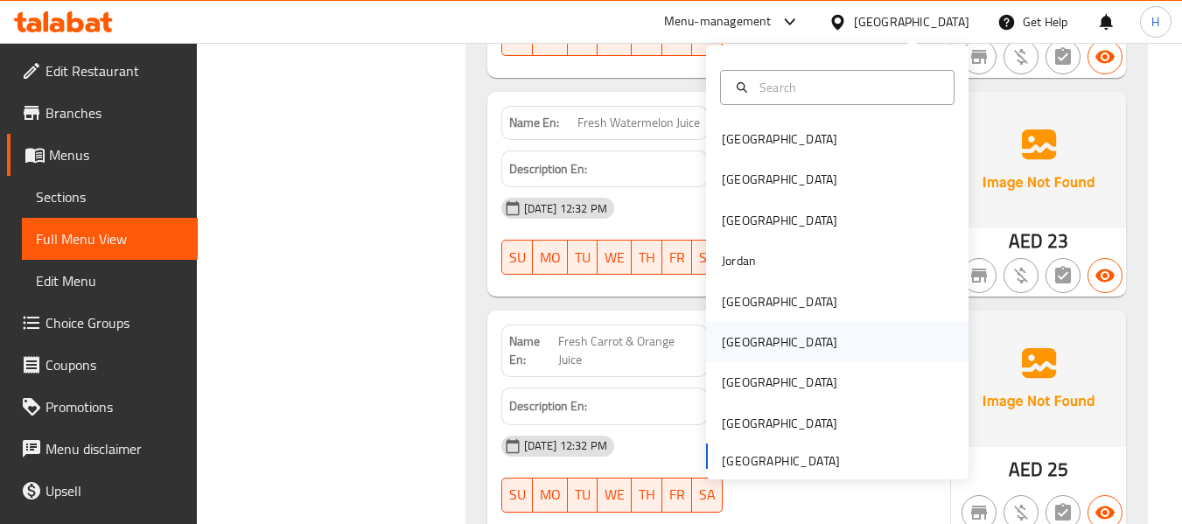
click at [746, 346] on div "Oman" at bounding box center [779, 342] width 143 height 40
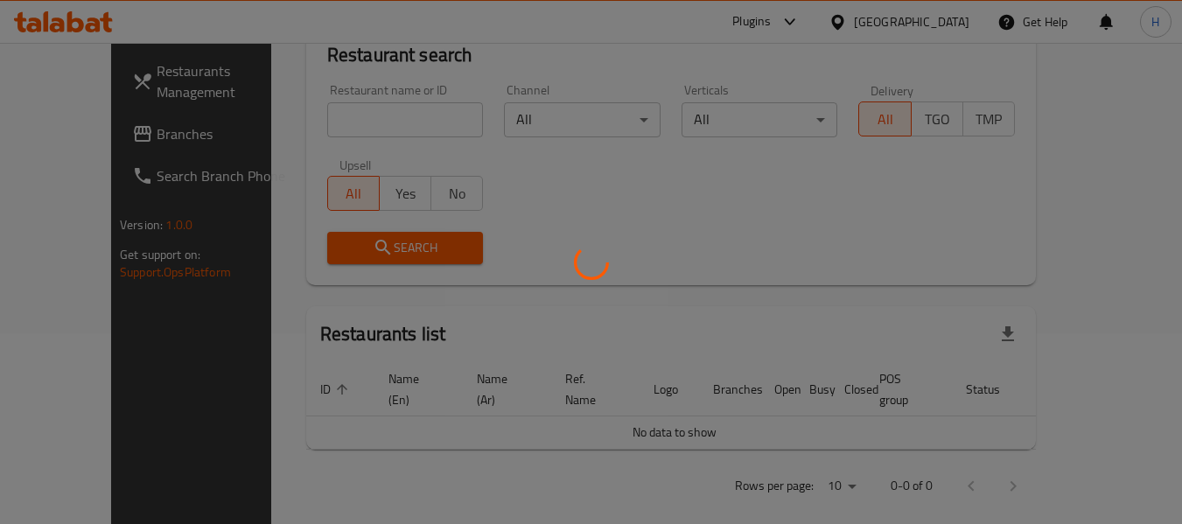
scroll to position [800, 0]
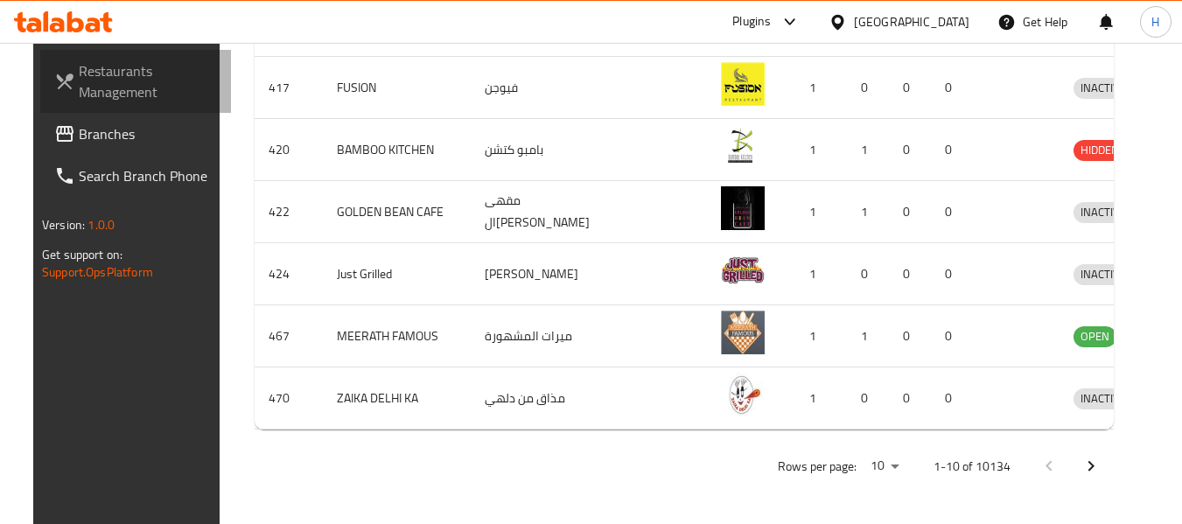
click at [112, 112] on link "Restaurants Management" at bounding box center [135, 81] width 191 height 63
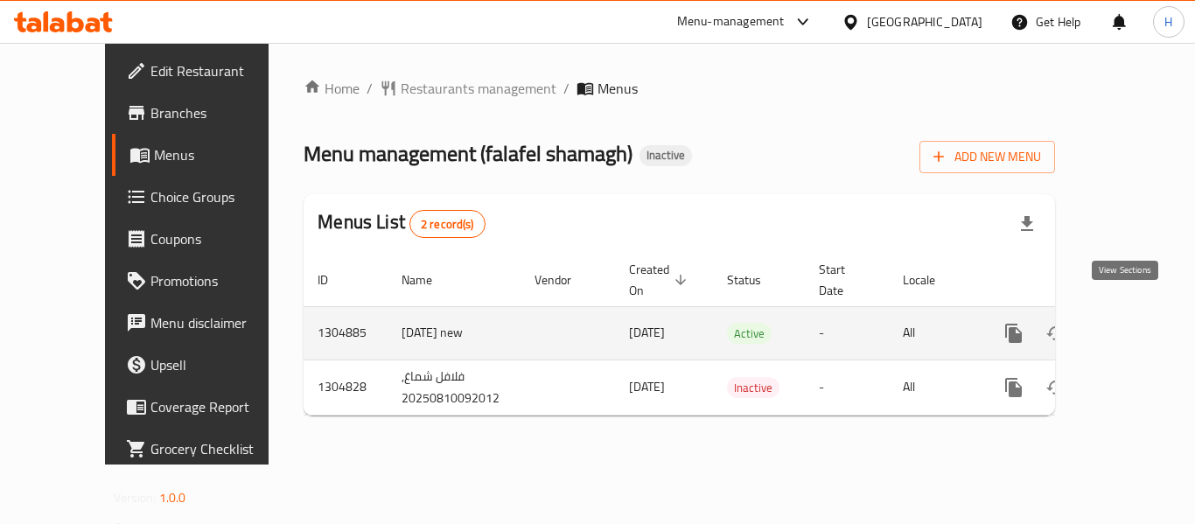
click at [1132, 323] on icon "enhanced table" at bounding box center [1139, 333] width 21 height 21
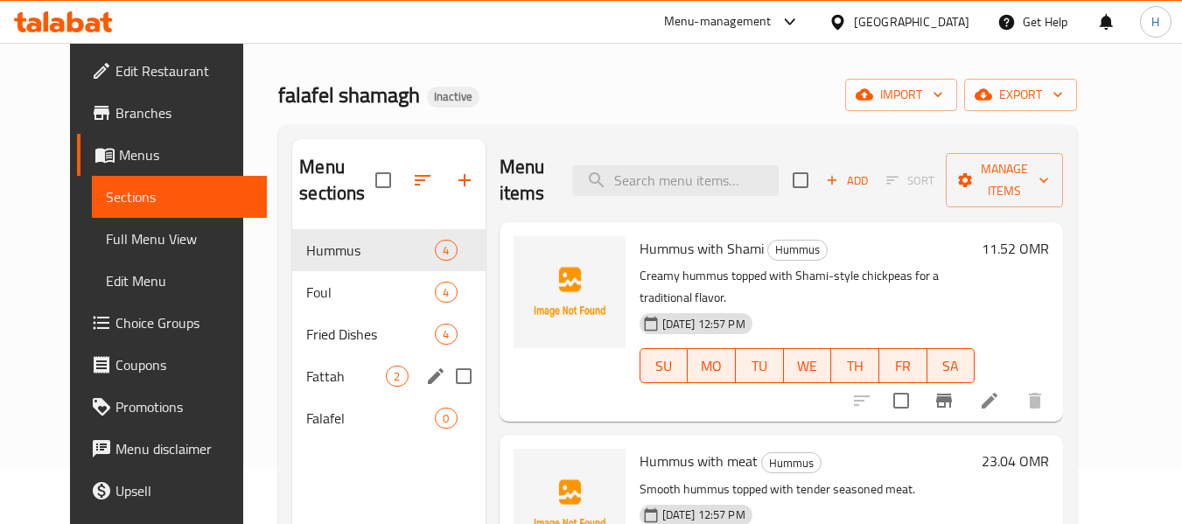
scroll to position [87, 0]
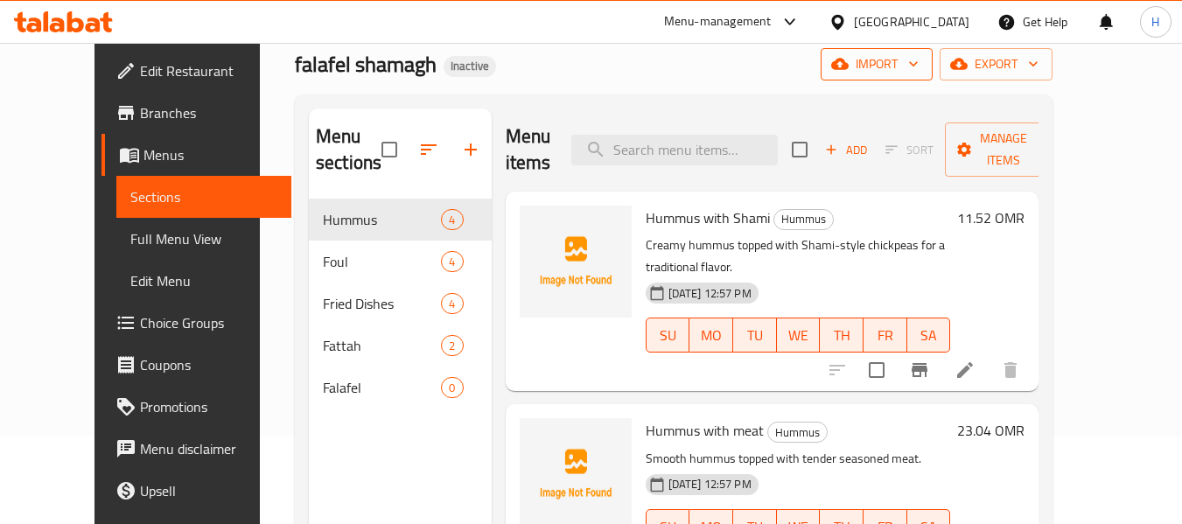
click at [919, 66] on span "import" at bounding box center [877, 64] width 84 height 22
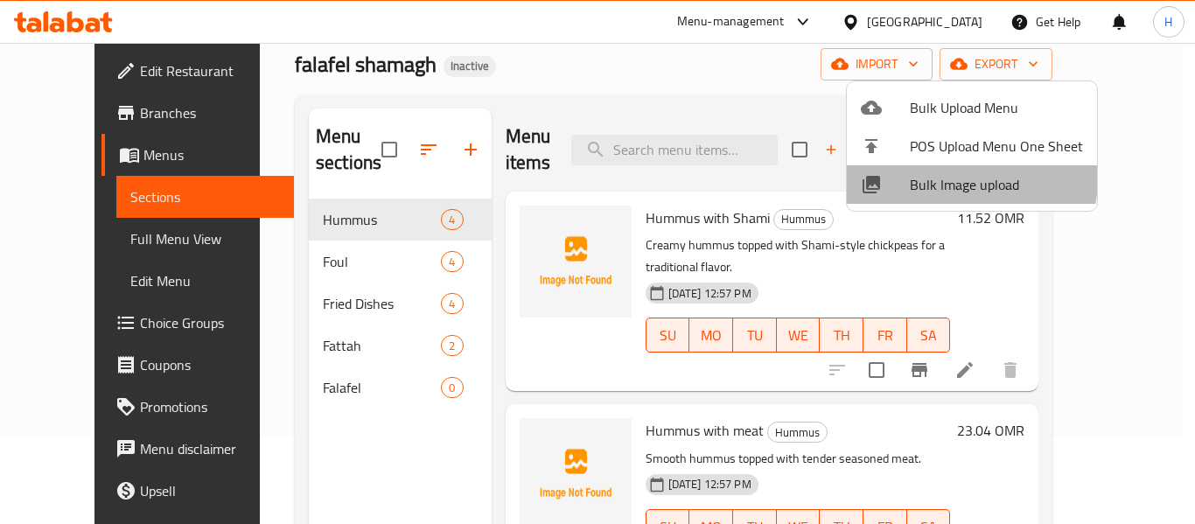
click at [933, 177] on span "Bulk Image upload" at bounding box center [996, 184] width 173 height 21
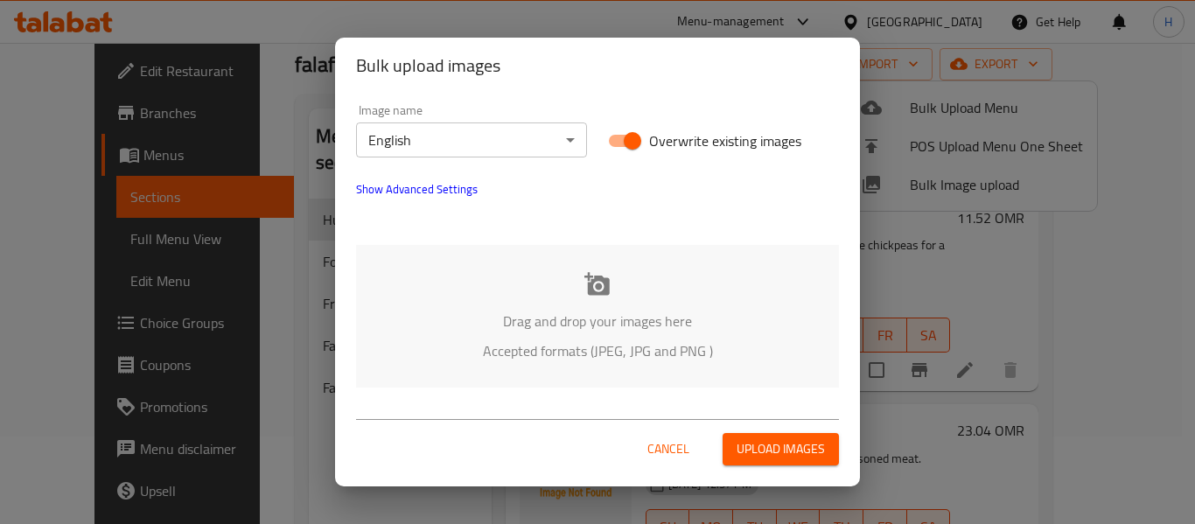
click at [664, 442] on span "Cancel" at bounding box center [668, 449] width 42 height 22
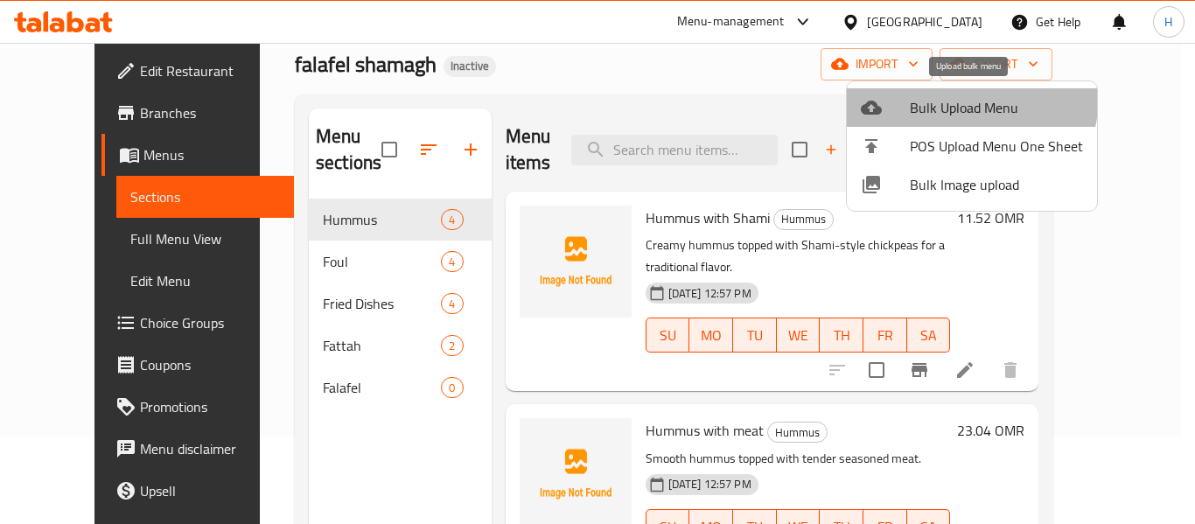
click at [961, 97] on span "Bulk Upload Menu" at bounding box center [996, 107] width 173 height 21
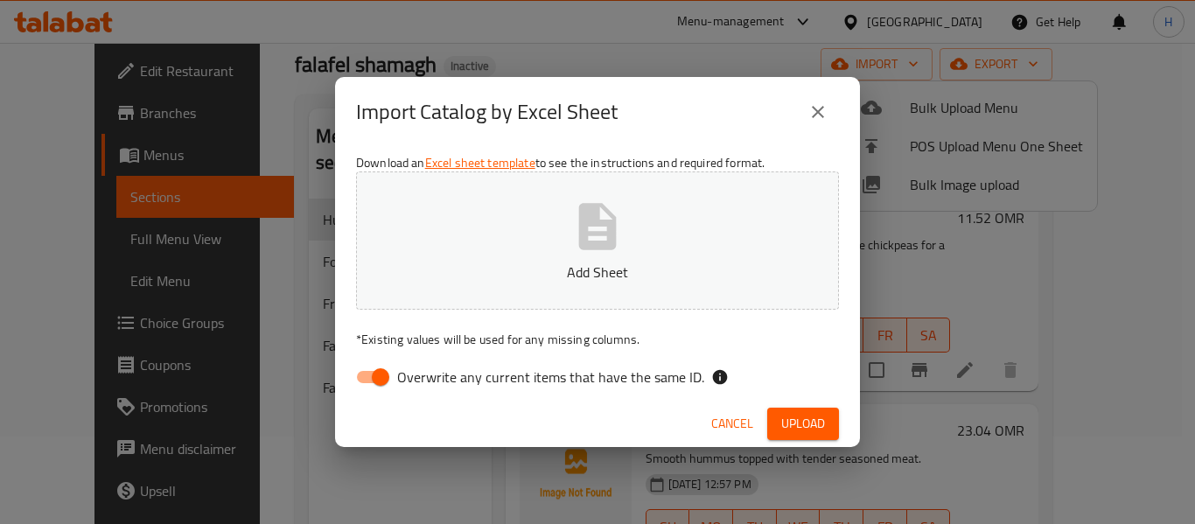
click at [374, 372] on input "Overwrite any current items that have the same ID." at bounding box center [381, 376] width 100 height 33
checkbox input "false"
click at [566, 260] on button "Add Sheet" at bounding box center [597, 240] width 483 height 138
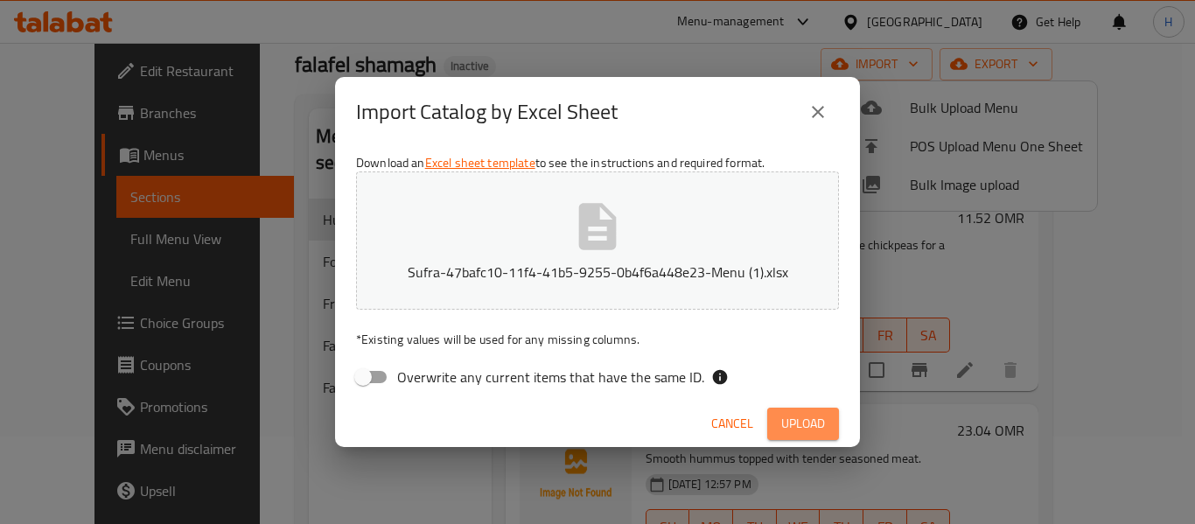
click at [795, 419] on span "Upload" at bounding box center [803, 424] width 44 height 22
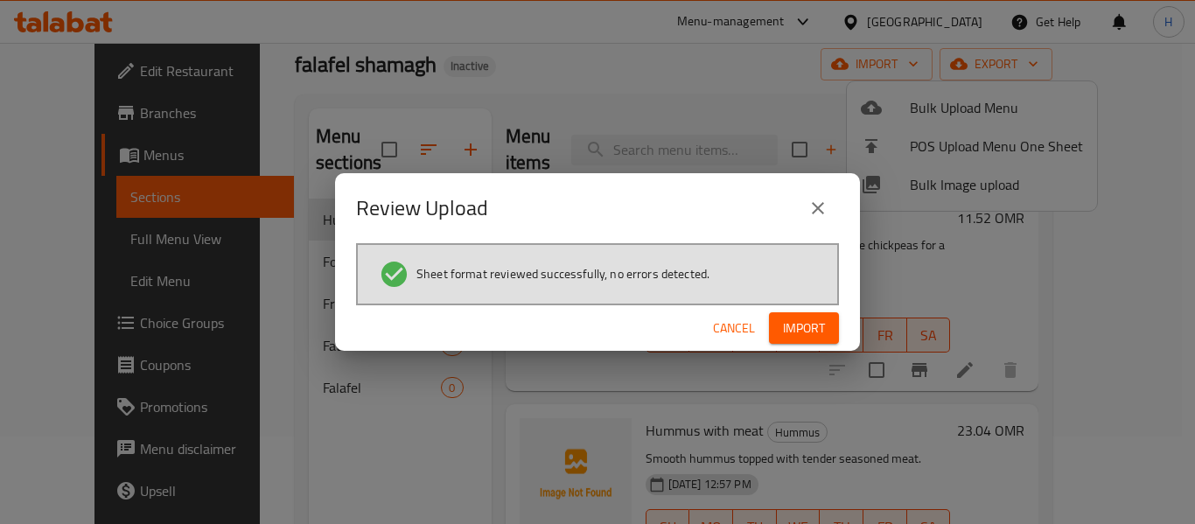
click at [798, 322] on span "Import" at bounding box center [804, 329] width 42 height 22
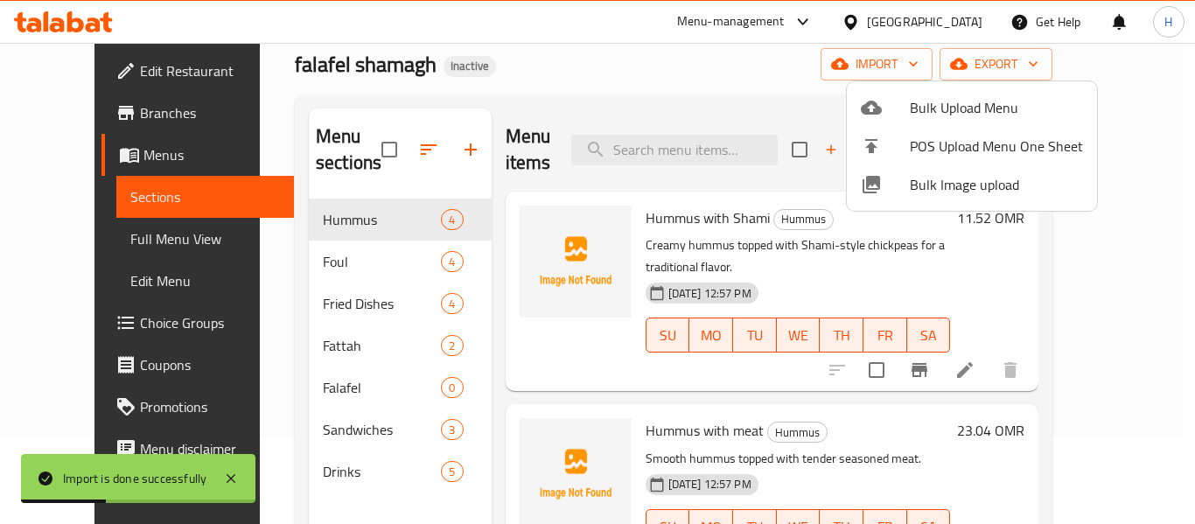
click at [296, 430] on div at bounding box center [597, 262] width 1195 height 524
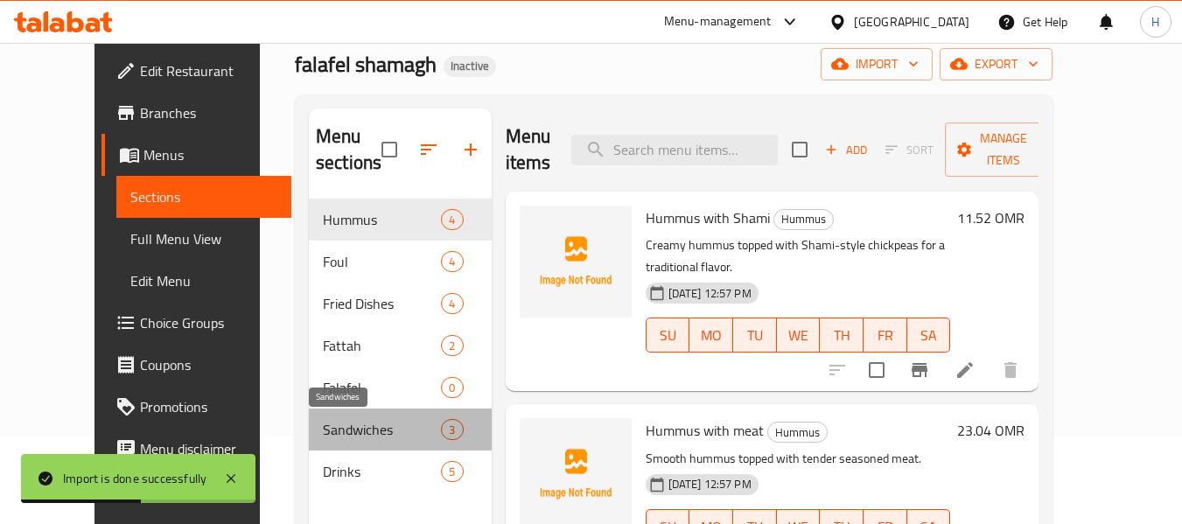
click at [323, 430] on span "Sandwiches" at bounding box center [382, 429] width 118 height 21
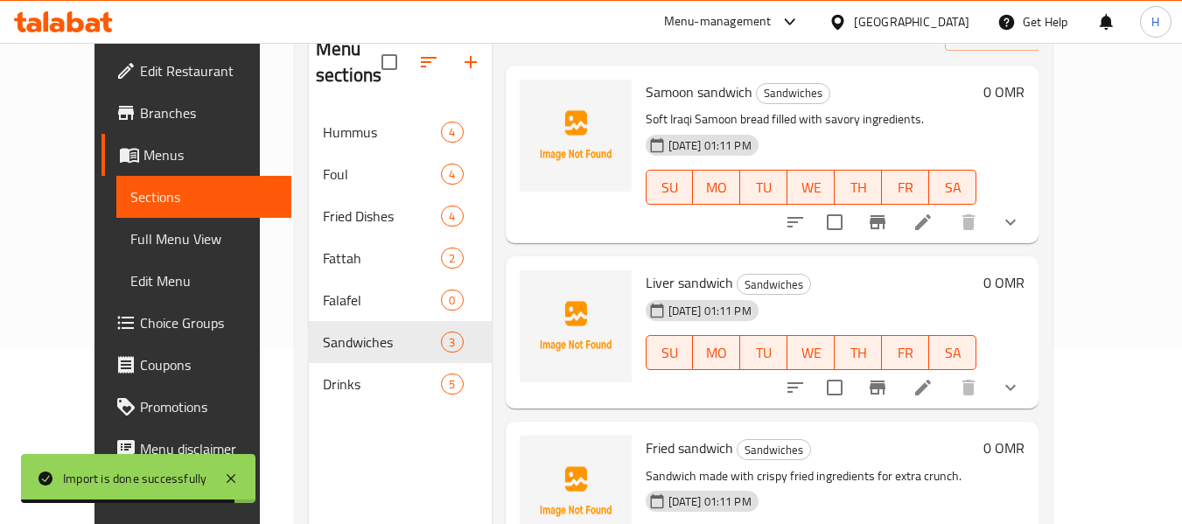
scroll to position [93, 0]
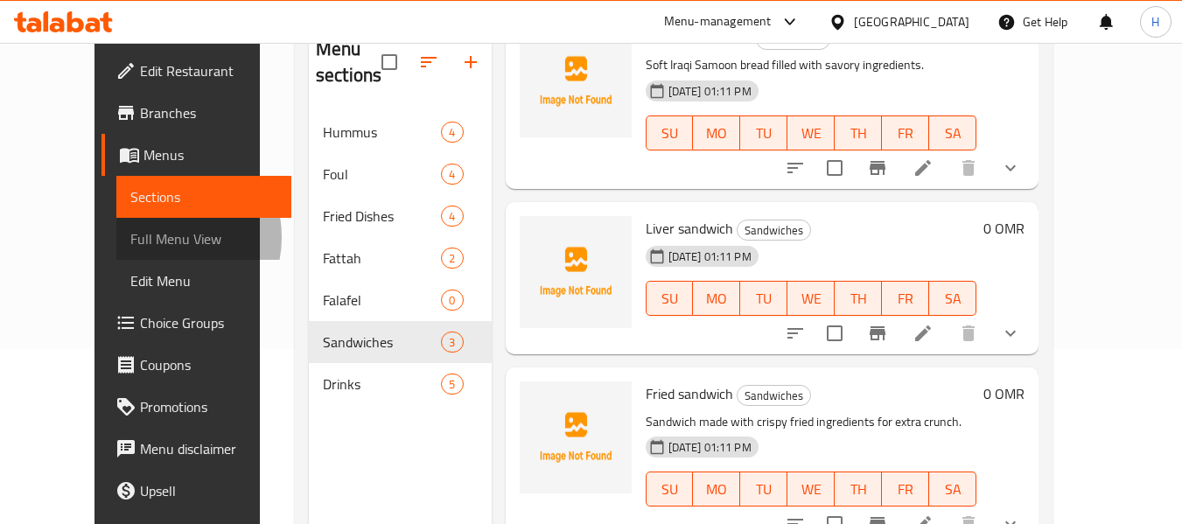
click at [130, 237] on span "Full Menu View" at bounding box center [204, 238] width 148 height 21
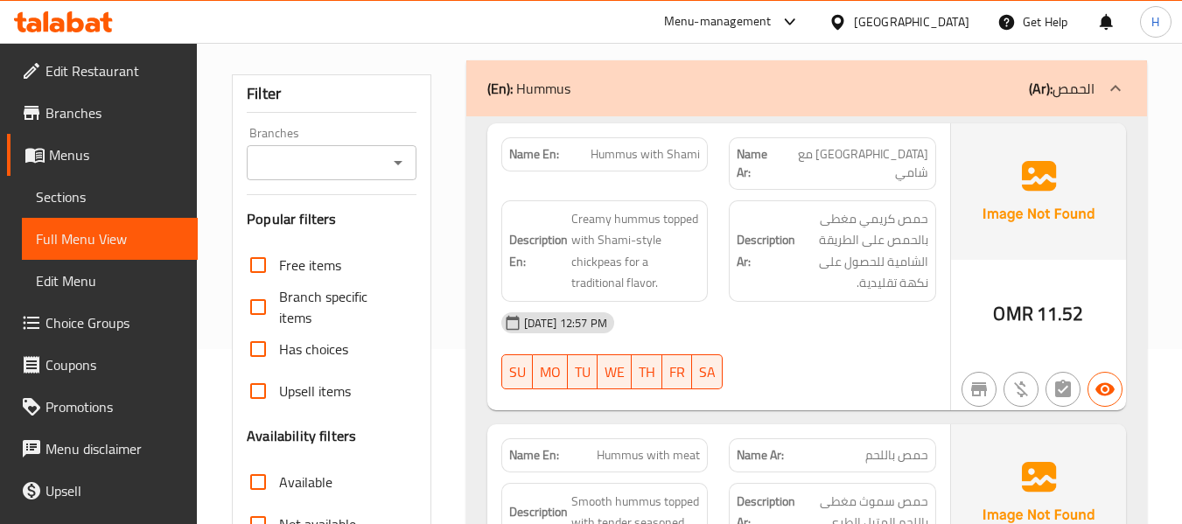
click at [1089, 80] on p "(Ar): الحمص" at bounding box center [1062, 88] width 66 height 21
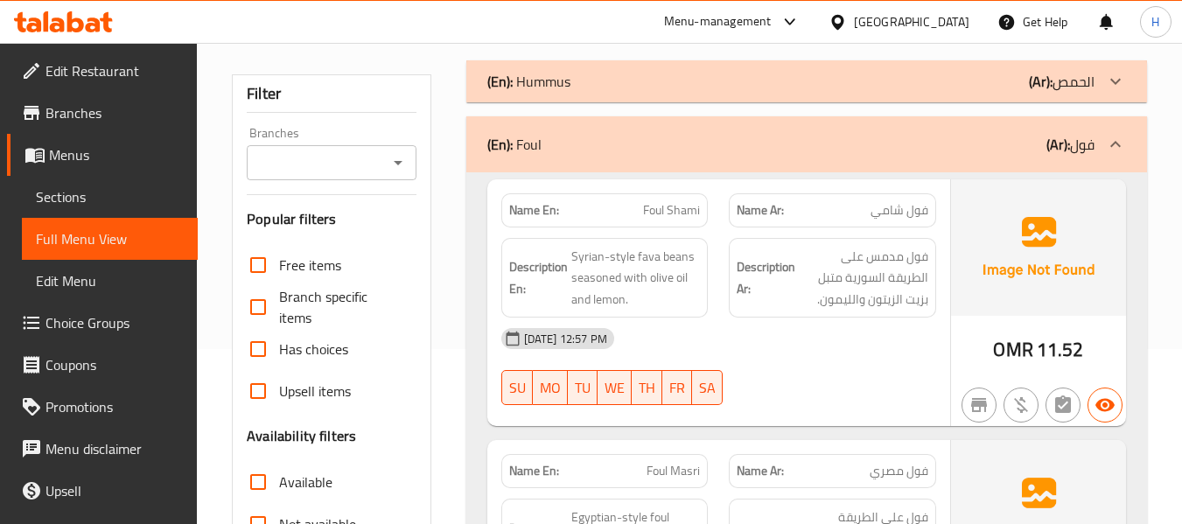
click at [1100, 140] on div at bounding box center [1115, 144] width 42 height 42
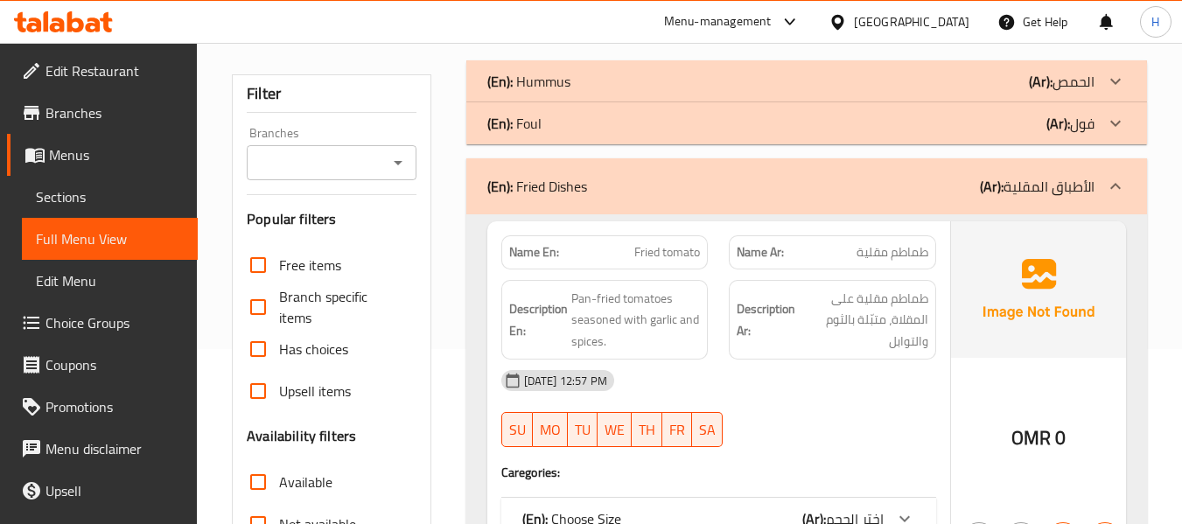
click at [1104, 162] on div "(En): Fried Dishes (Ar): الأطباق المقلية" at bounding box center [806, 186] width 681 height 56
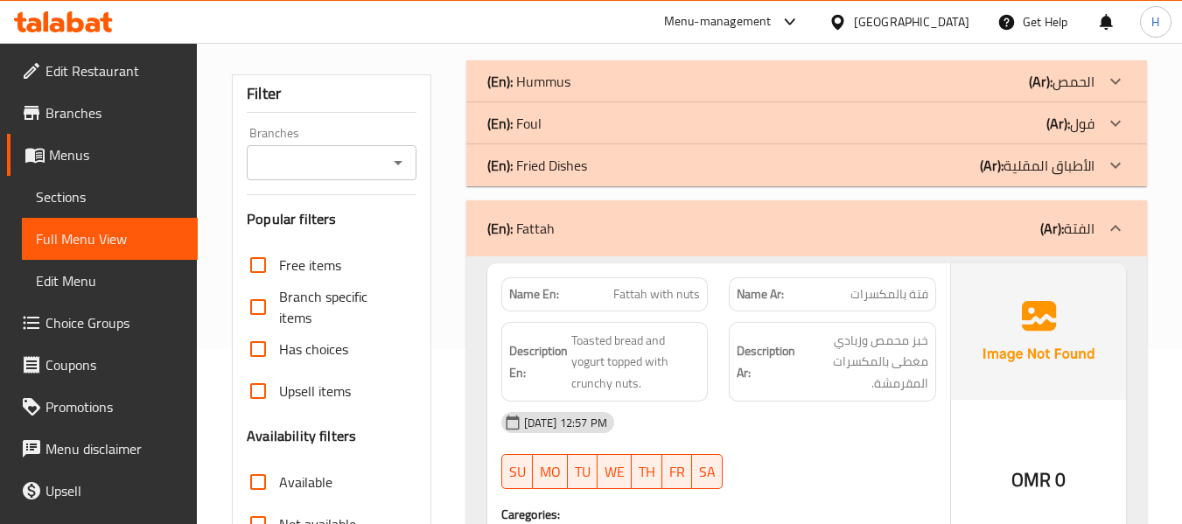
click at [1115, 211] on div at bounding box center [1115, 228] width 42 height 42
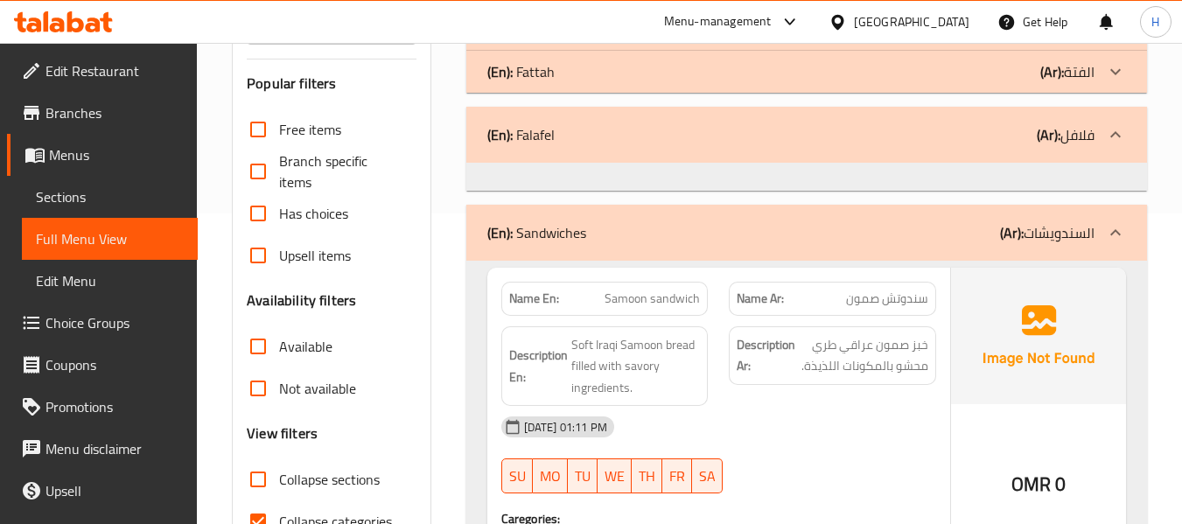
scroll to position [437, 0]
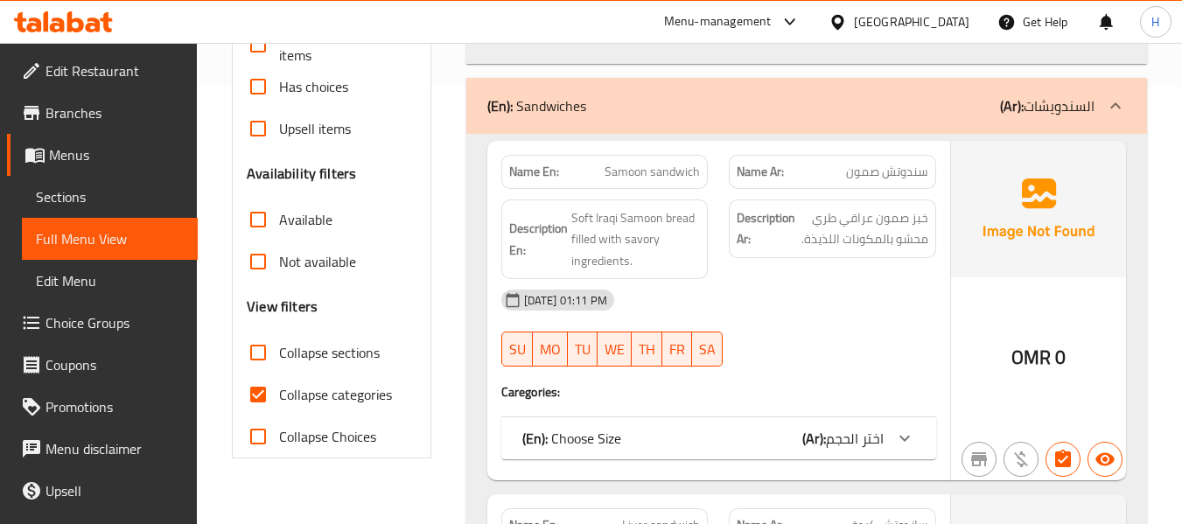
click at [905, 436] on icon at bounding box center [904, 438] width 21 height 21
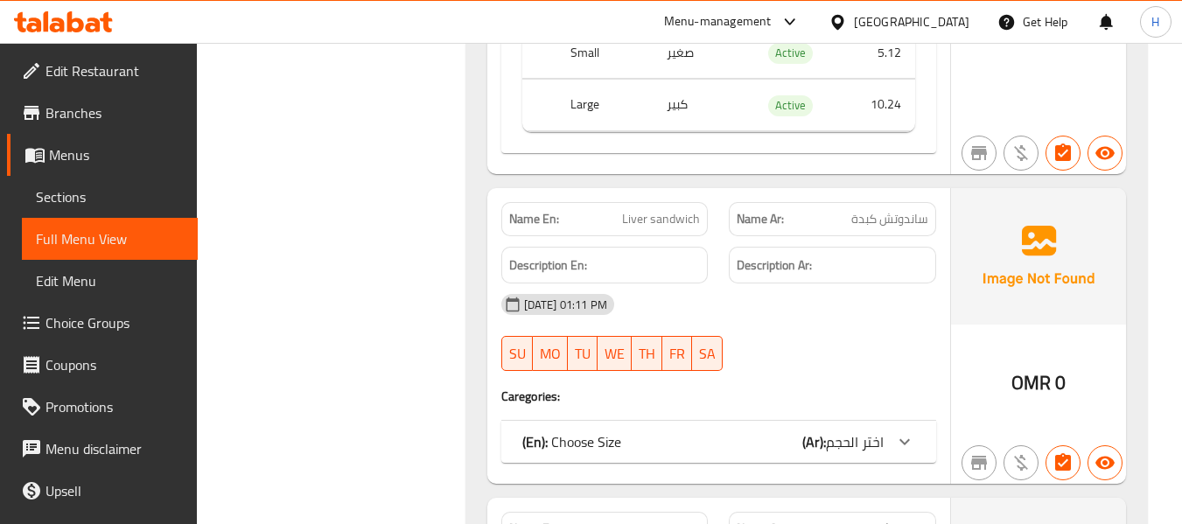
scroll to position [962, 0]
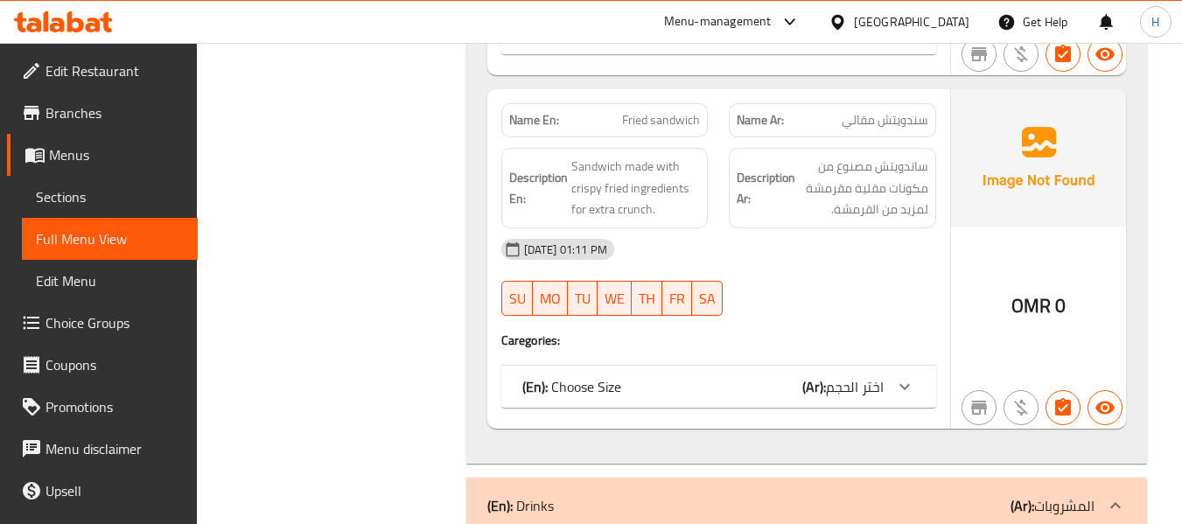
scroll to position [1575, 0]
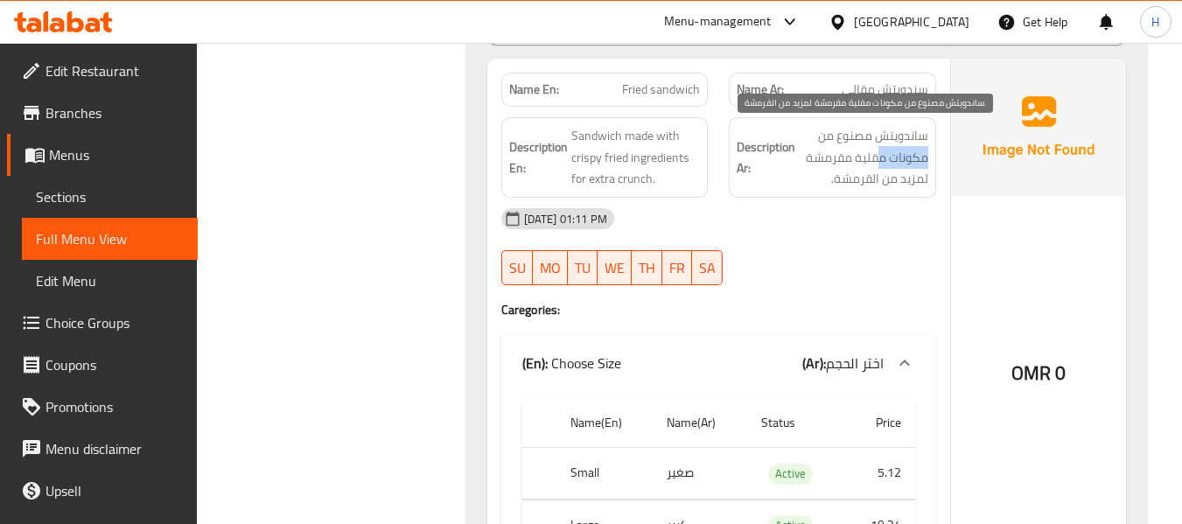
drag, startPoint x: 928, startPoint y: 164, endPoint x: 875, endPoint y: 162, distance: 53.4
click at [876, 162] on div "Description Ar: ساندويتش مصنوع من مكونات مقلية مقرمشة لمزيد من القرمشة." at bounding box center [832, 157] width 207 height 80
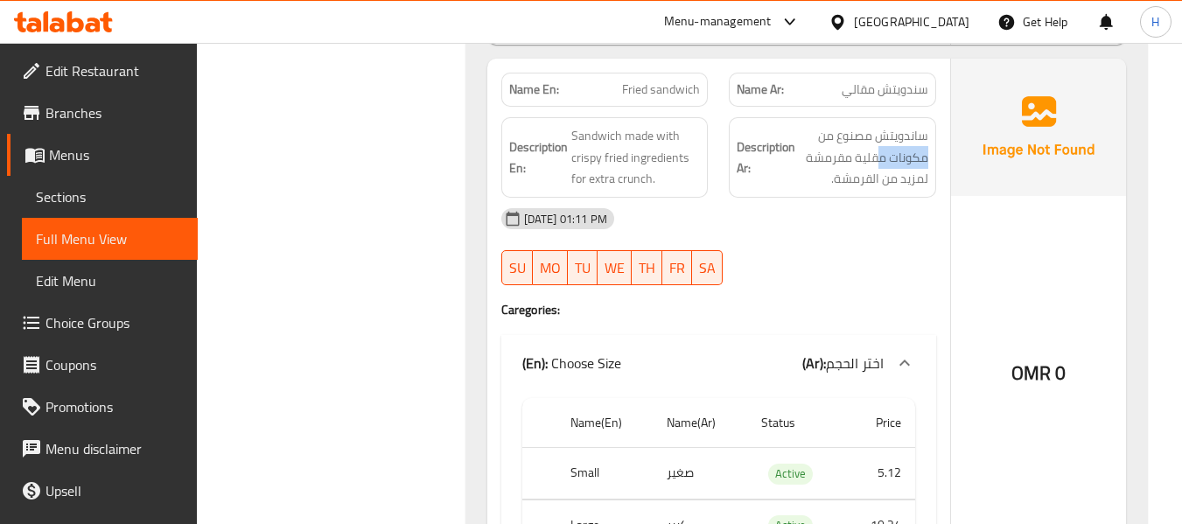
click at [864, 170] on div at bounding box center [864, 170] width 0 height 0
click at [821, 276] on div at bounding box center [832, 285] width 228 height 21
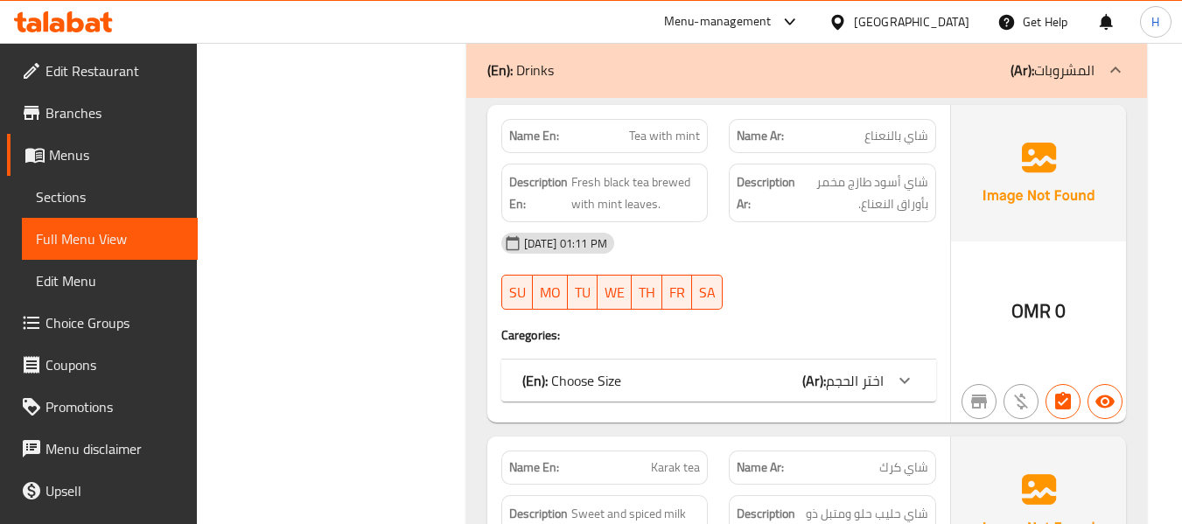
scroll to position [2187, 0]
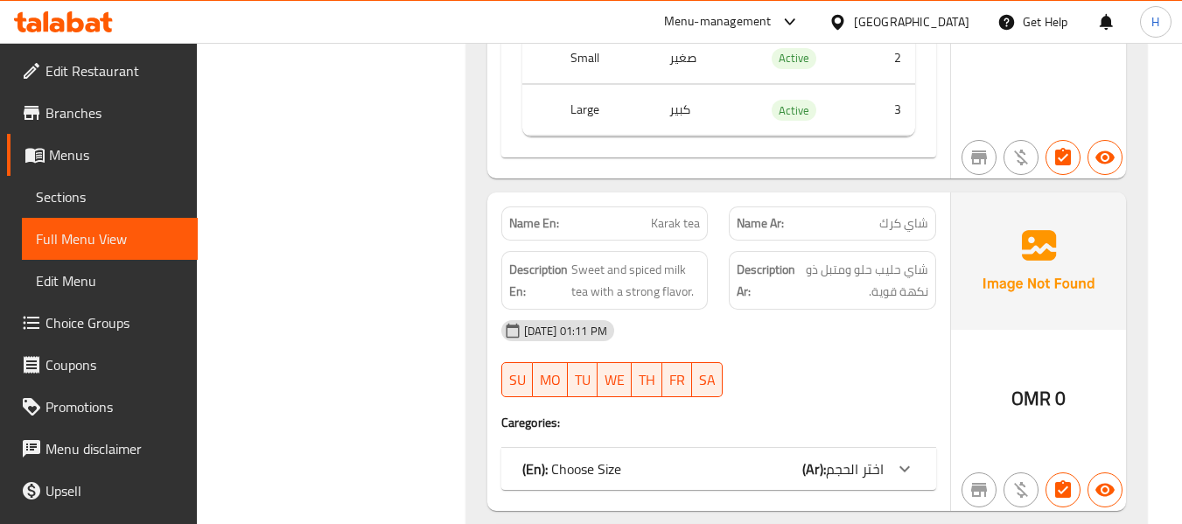
scroll to position [2712, 0]
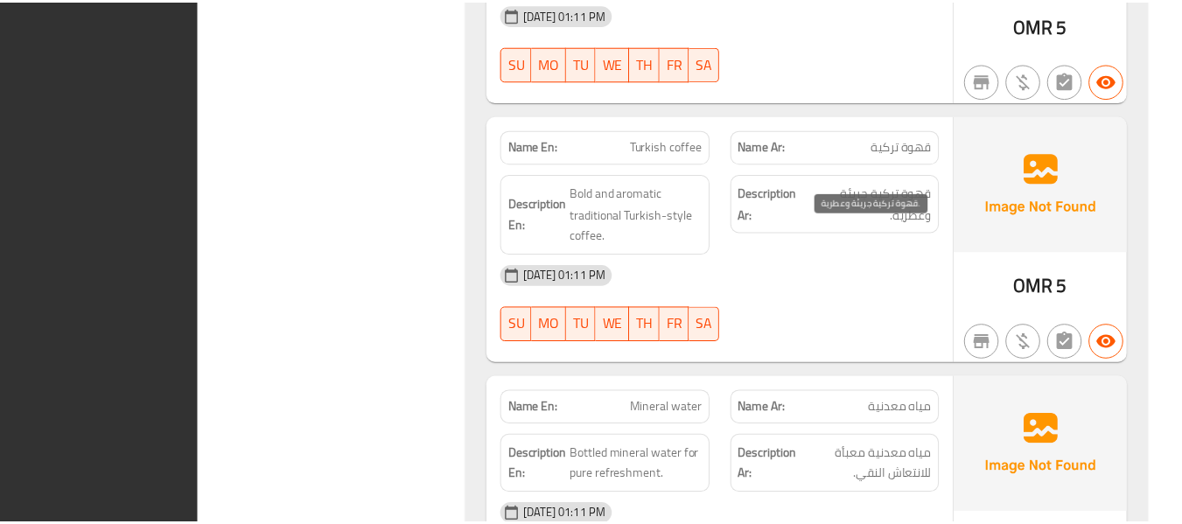
scroll to position [3630, 0]
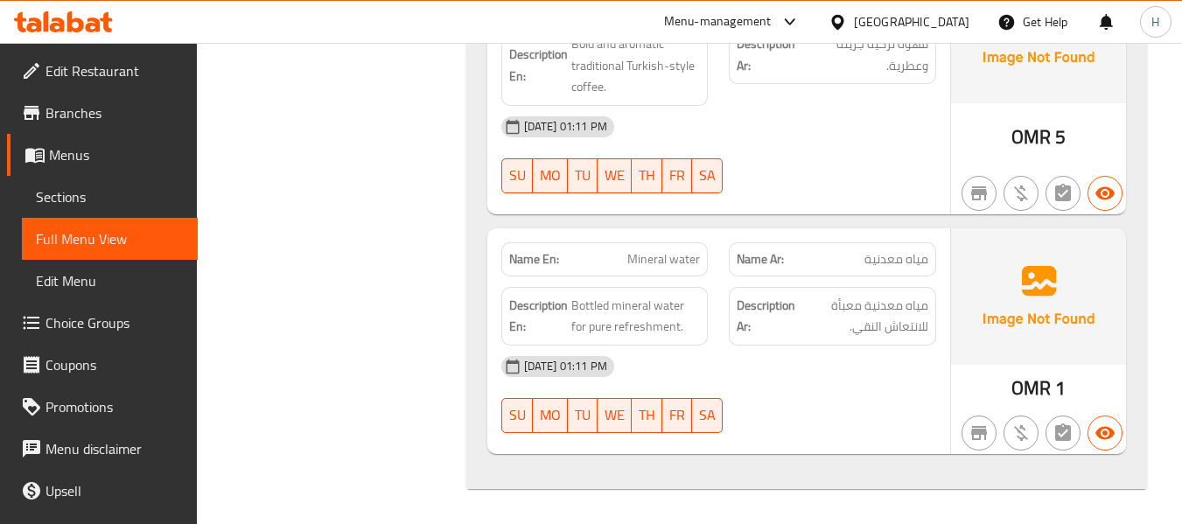
click at [843, 24] on icon at bounding box center [837, 21] width 12 height 15
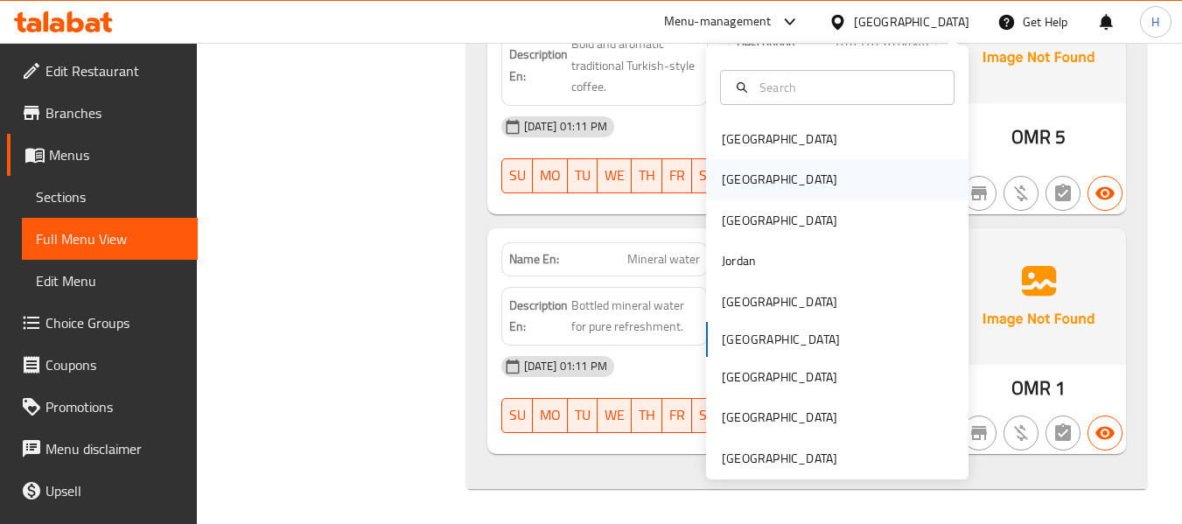
click at [746, 180] on div "[GEOGRAPHIC_DATA]" at bounding box center [779, 179] width 143 height 40
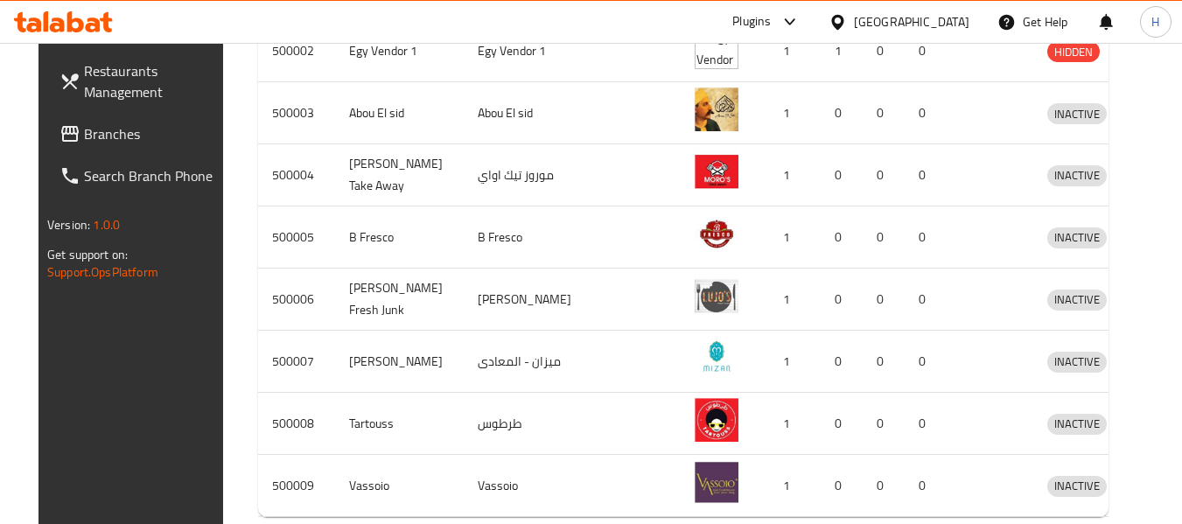
scroll to position [188, 0]
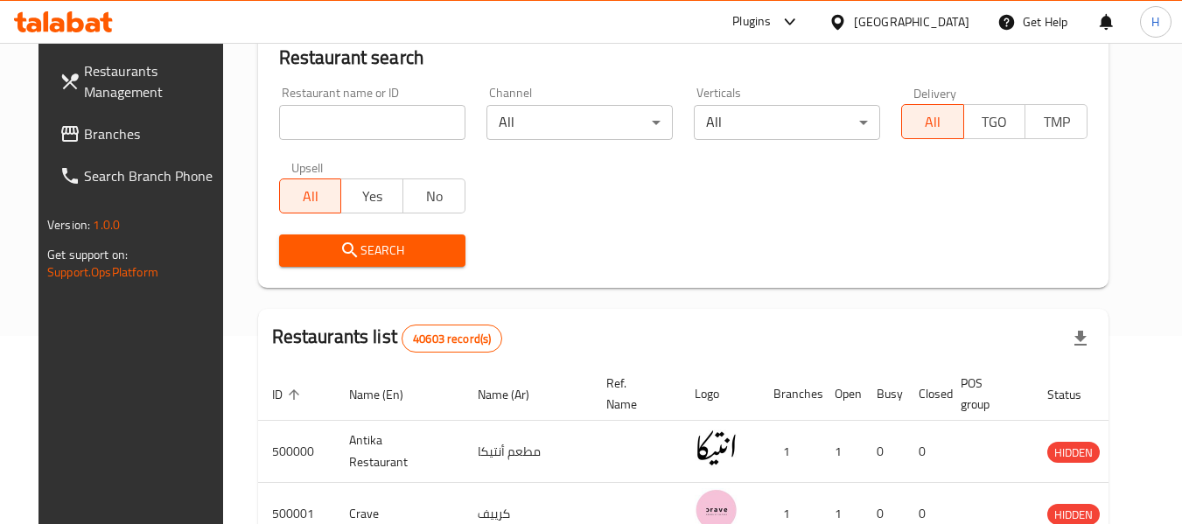
click at [94, 118] on link "Branches" at bounding box center [140, 134] width 191 height 42
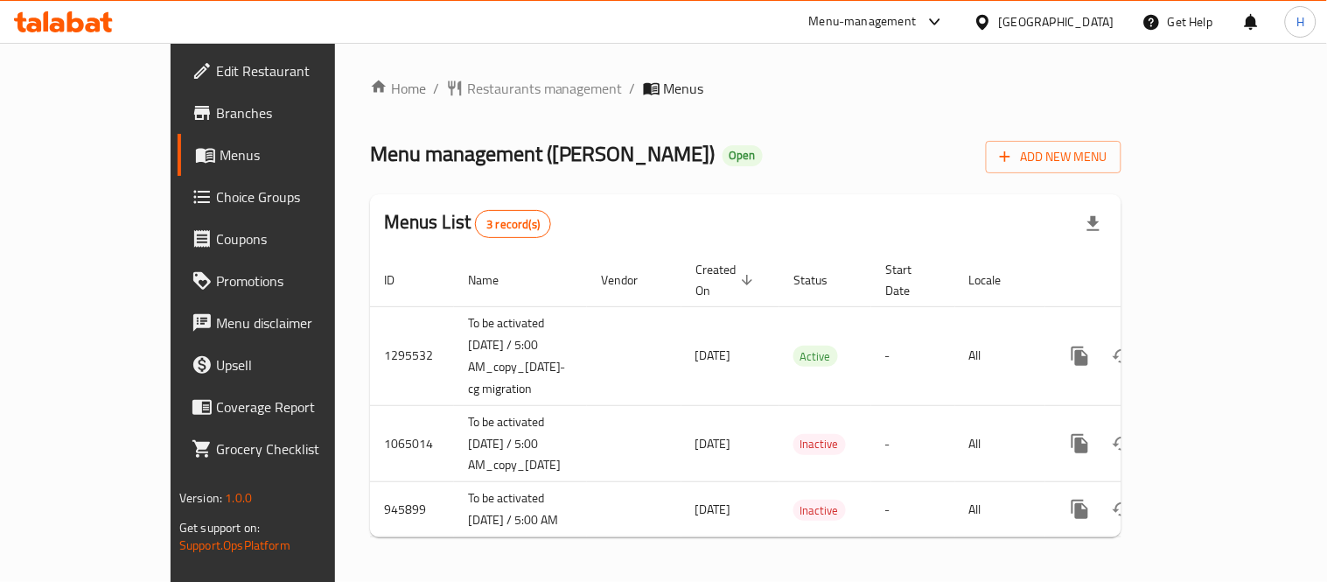
click at [216, 111] on span "Branches" at bounding box center [297, 112] width 162 height 21
click at [178, 97] on link "Branches" at bounding box center [285, 113] width 214 height 42
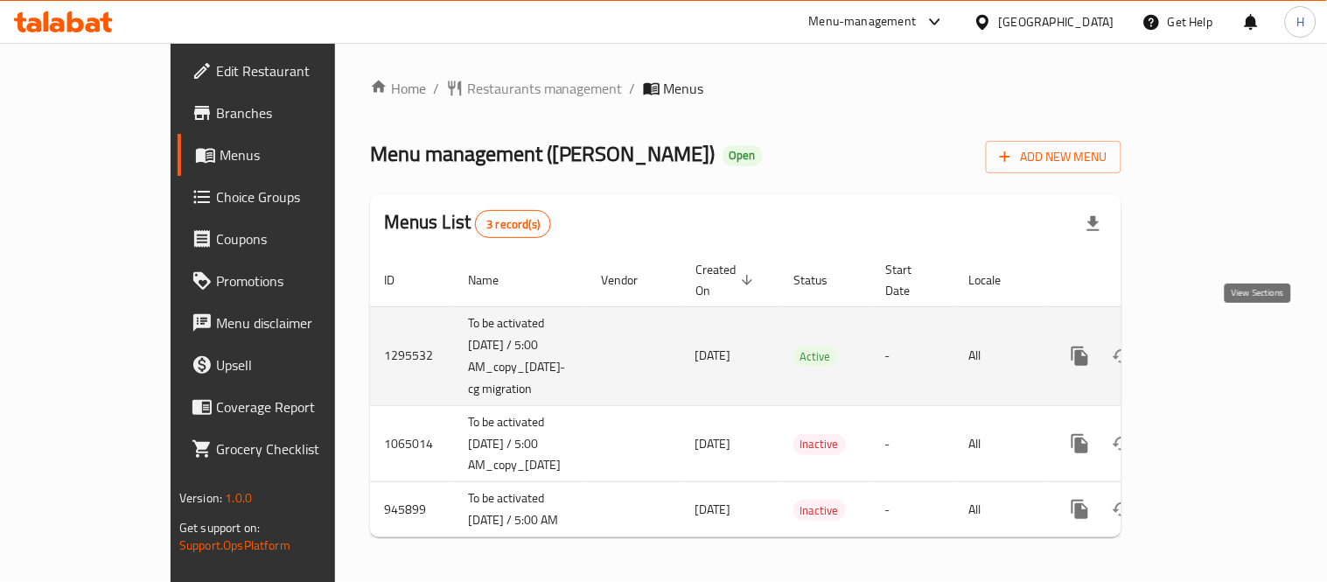
click at [1217, 346] on icon "enhanced table" at bounding box center [1206, 356] width 21 height 21
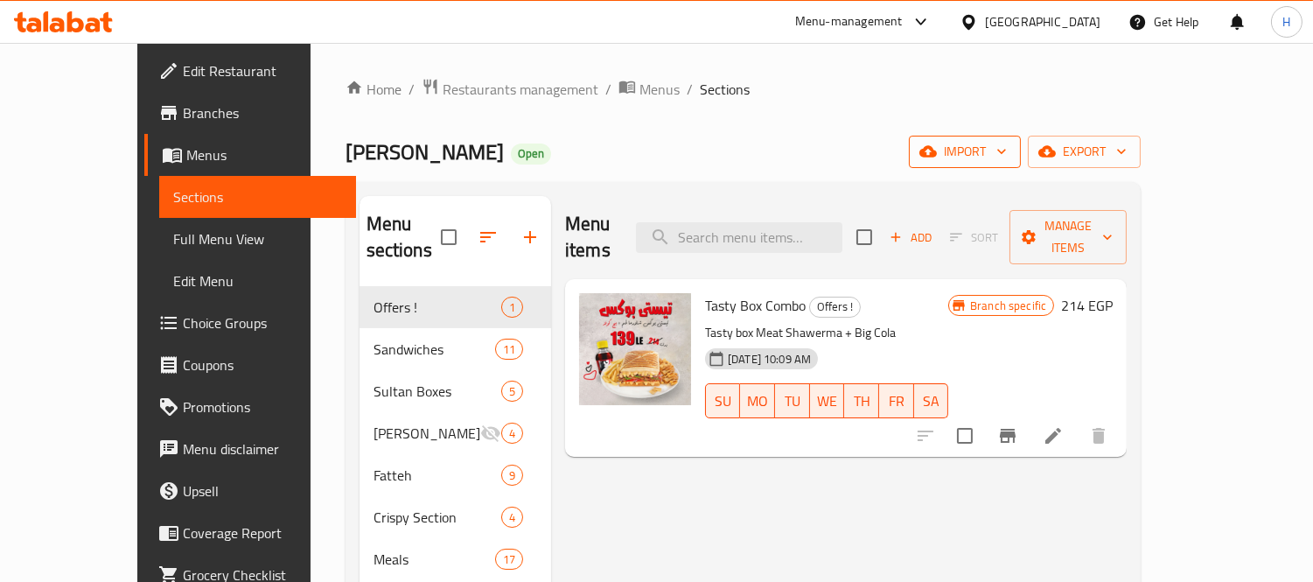
click at [1007, 144] on span "import" at bounding box center [965, 152] width 84 height 22
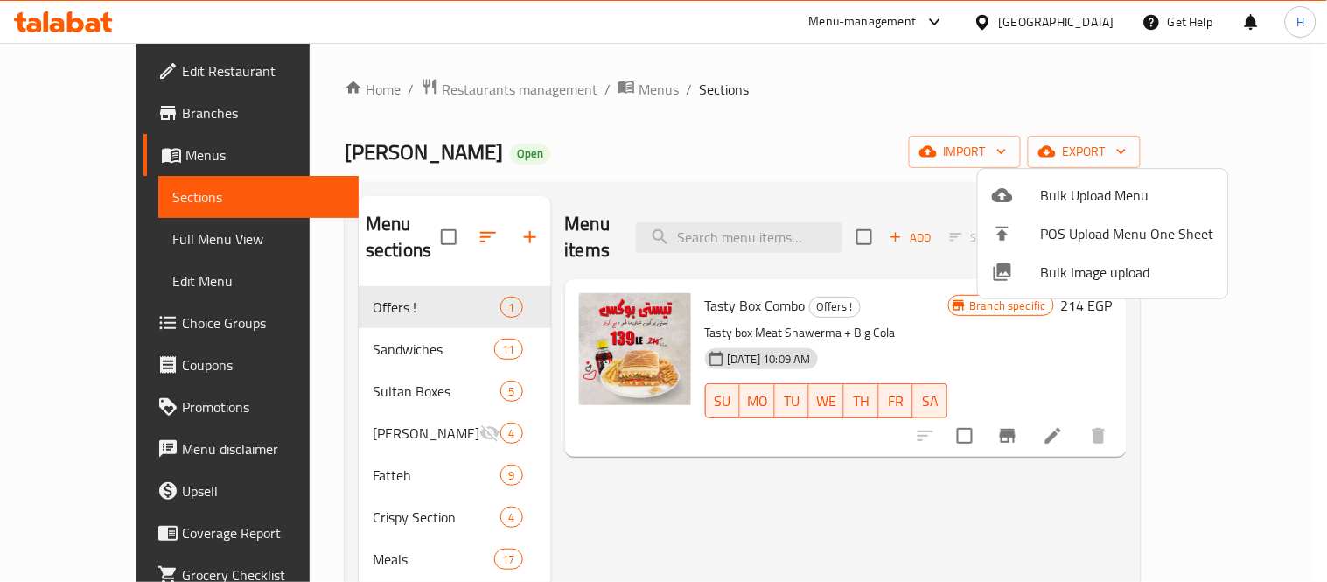
click at [820, 115] on div at bounding box center [663, 291] width 1327 height 582
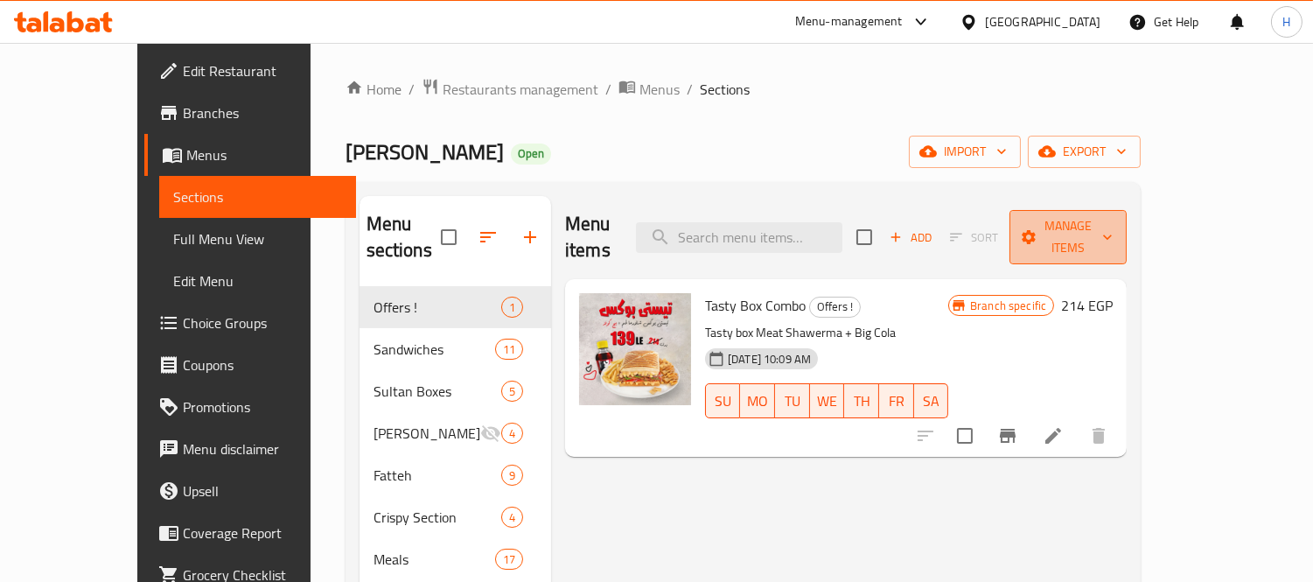
click at [1113, 220] on span "Manage items" at bounding box center [1067, 237] width 89 height 44
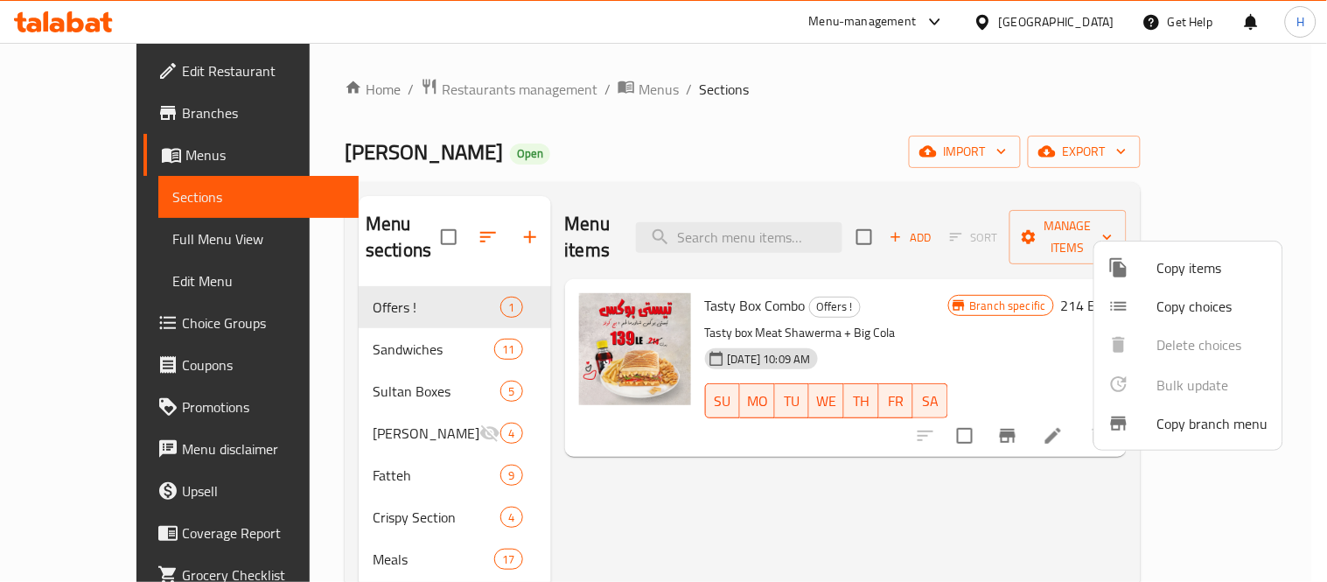
click at [1137, 430] on div at bounding box center [1132, 423] width 49 height 21
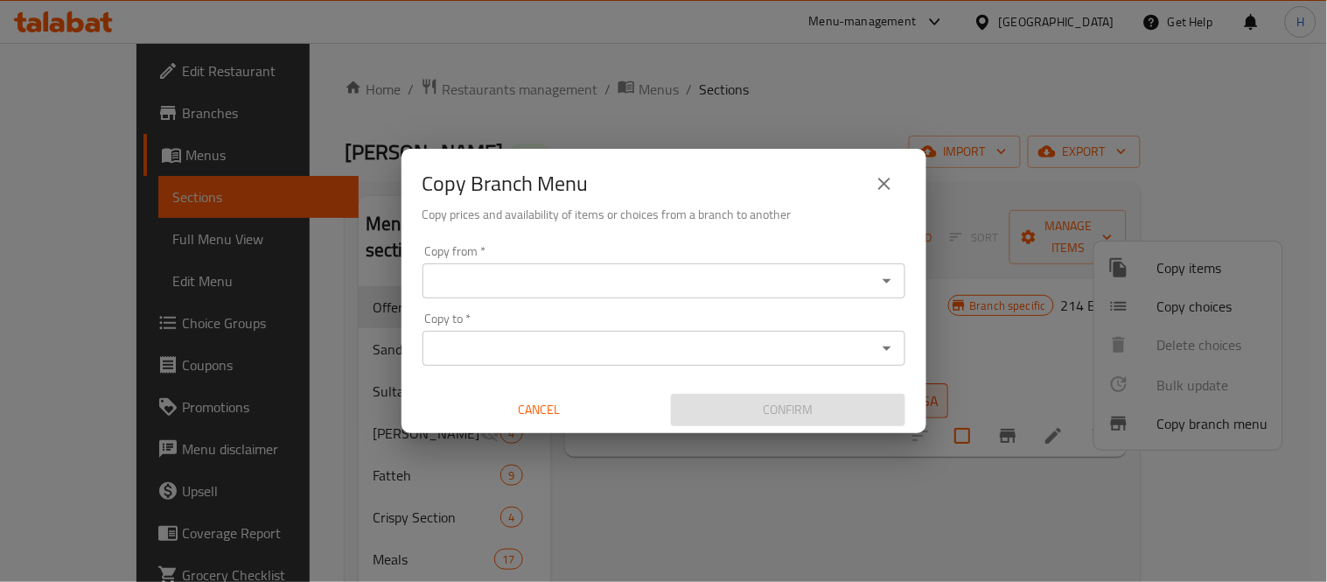
click at [666, 277] on input "Copy from   *" at bounding box center [650, 281] width 444 height 24
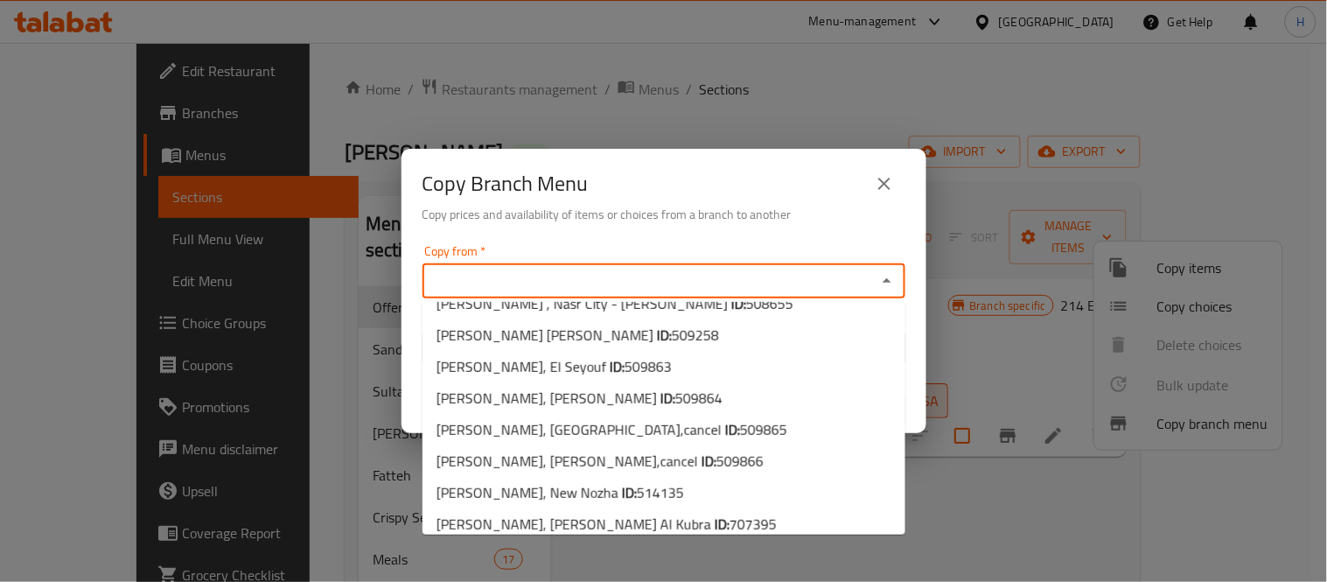
scroll to position [567, 0]
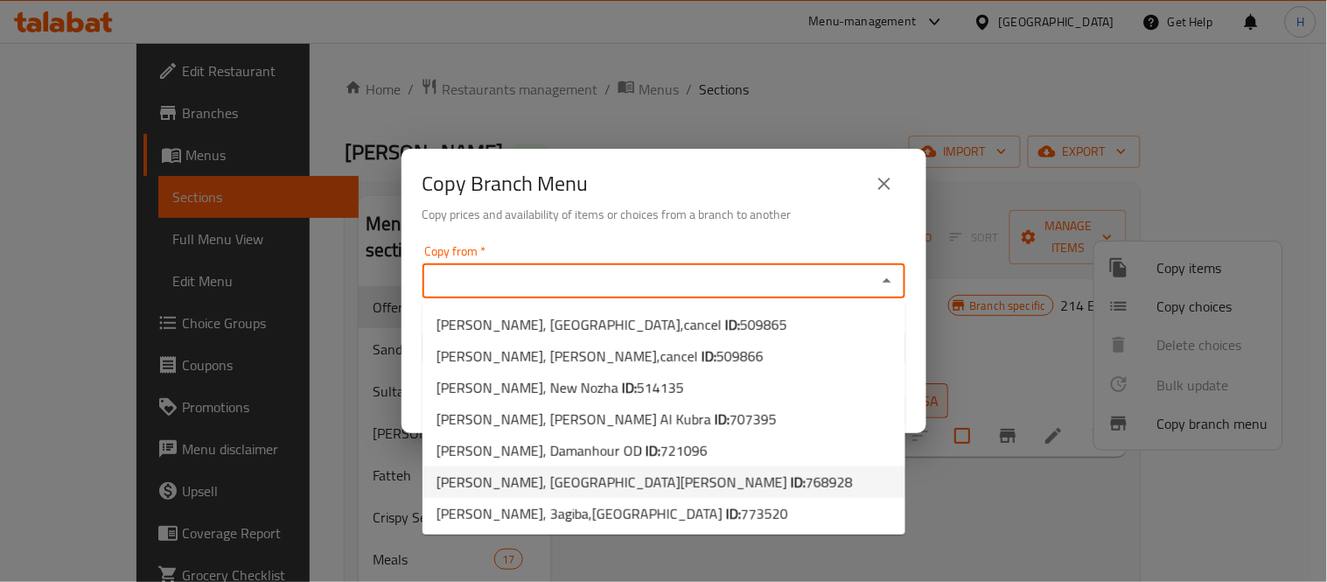
click at [604, 486] on span "[PERSON_NAME], [GEOGRAPHIC_DATA][PERSON_NAME] ID: 768928" at bounding box center [645, 482] width 416 height 21
type input "[PERSON_NAME], [GEOGRAPHIC_DATA][PERSON_NAME]"
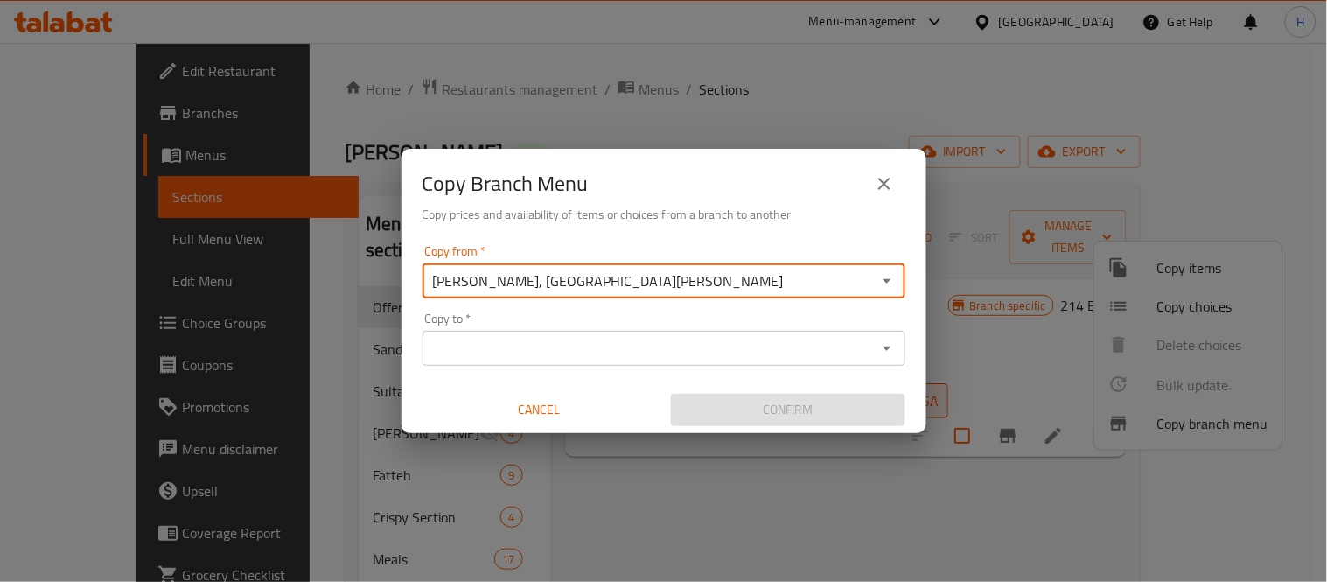
click at [695, 359] on input "Copy to   *" at bounding box center [650, 348] width 444 height 24
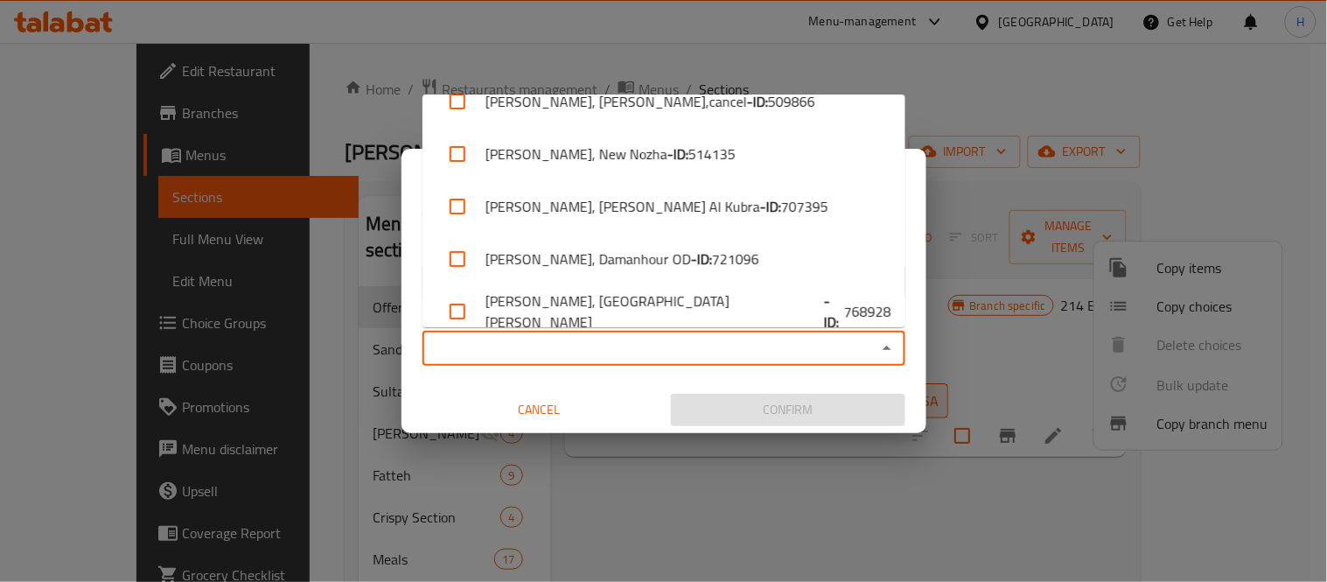
scroll to position [1092, 0]
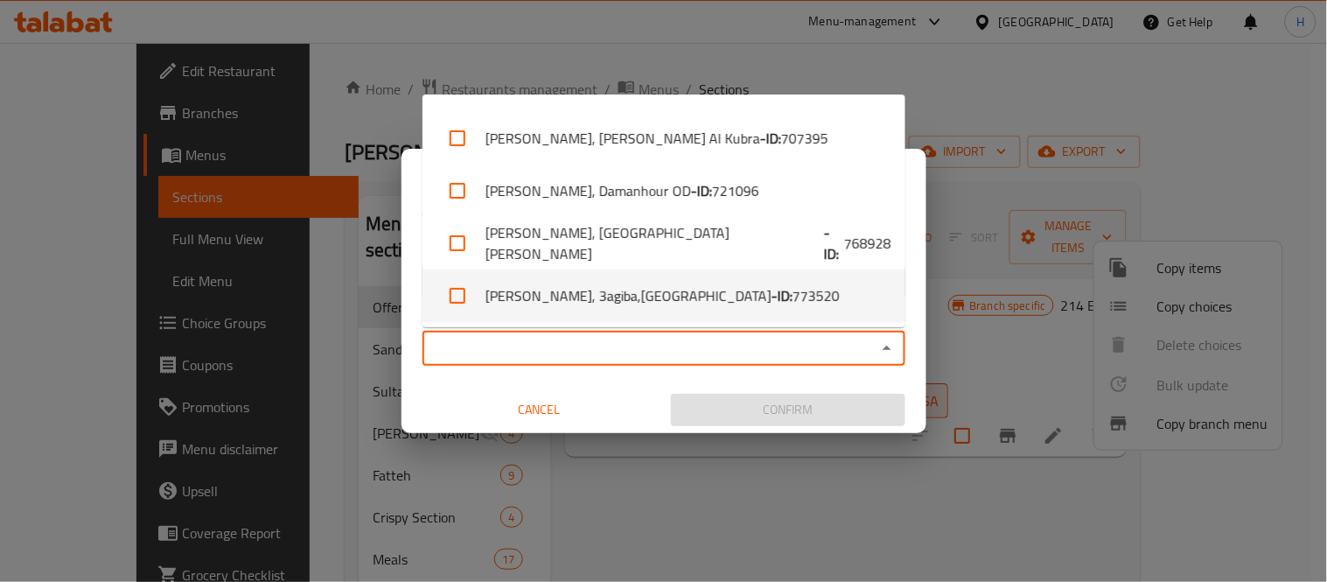
click at [662, 290] on li "[PERSON_NAME], [STREET_ADDRESS] - ID: 773520" at bounding box center [664, 295] width 483 height 52
checkbox input "true"
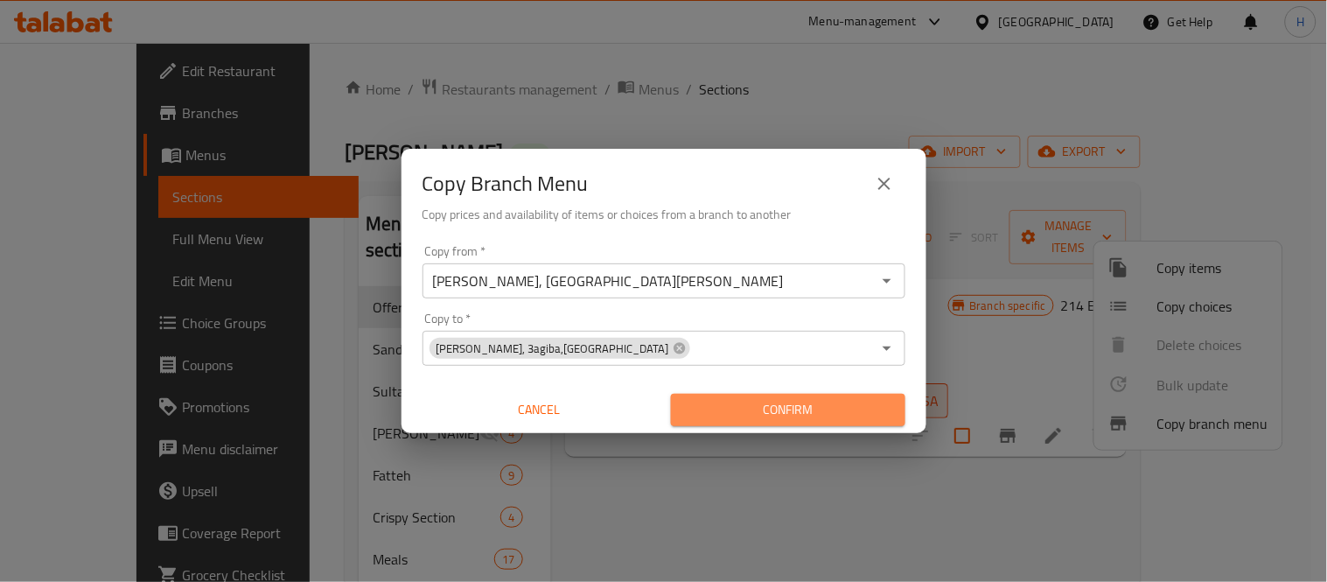
click at [784, 405] on span "Confirm" at bounding box center [788, 410] width 206 height 22
